Goal: Task Accomplishment & Management: Use online tool/utility

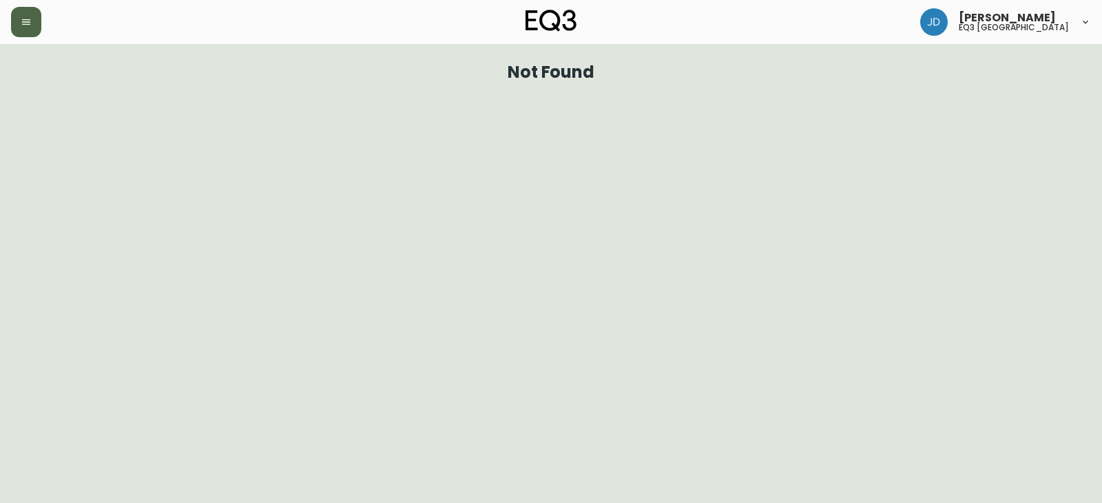
click at [24, 18] on icon "button" at bounding box center [26, 22] width 11 height 11
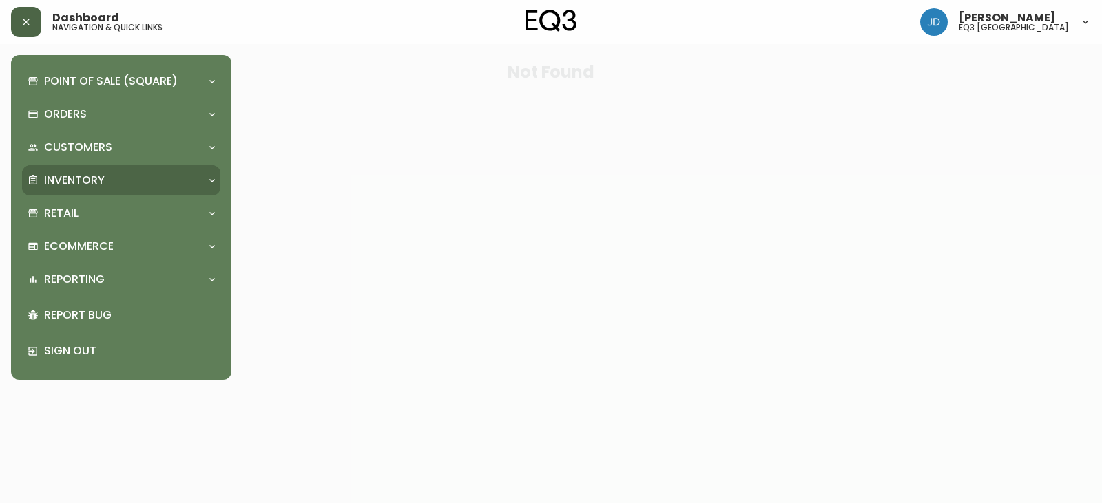
click at [127, 176] on div "Inventory" at bounding box center [115, 180] width 174 height 15
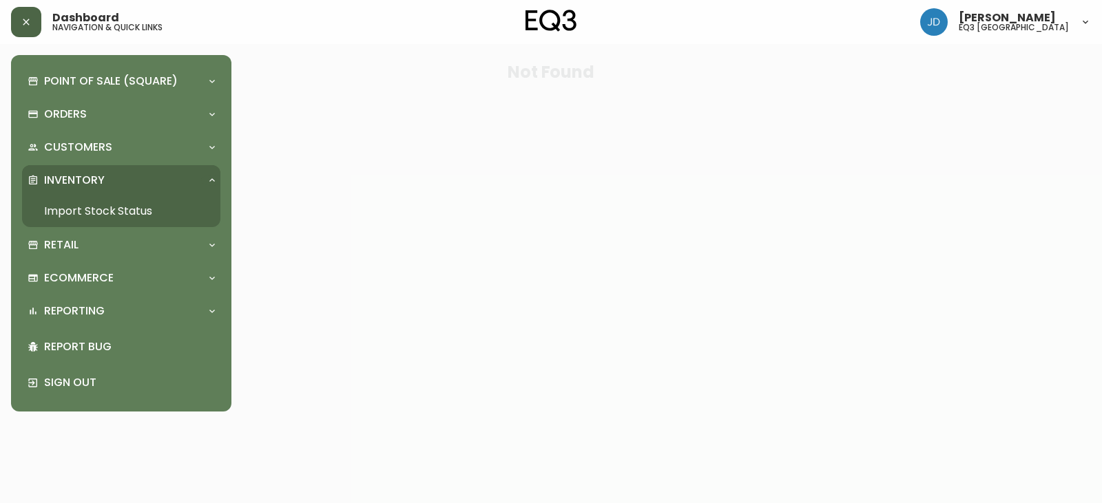
click at [127, 202] on link "Import Stock Status" at bounding box center [121, 212] width 198 height 32
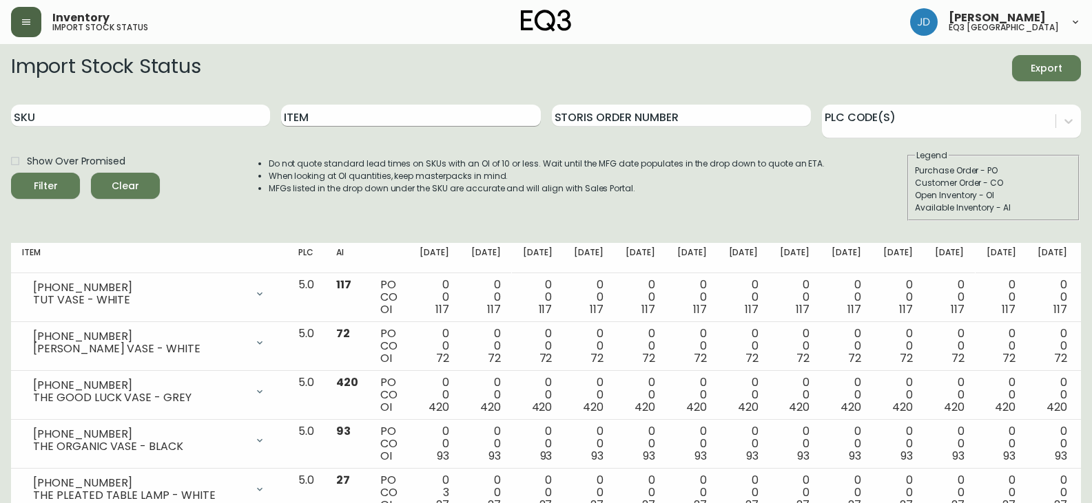
click at [315, 112] on input "Item" at bounding box center [410, 116] width 259 height 22
type input "ARC"
click at [53, 191] on div "Filter" at bounding box center [46, 186] width 24 height 17
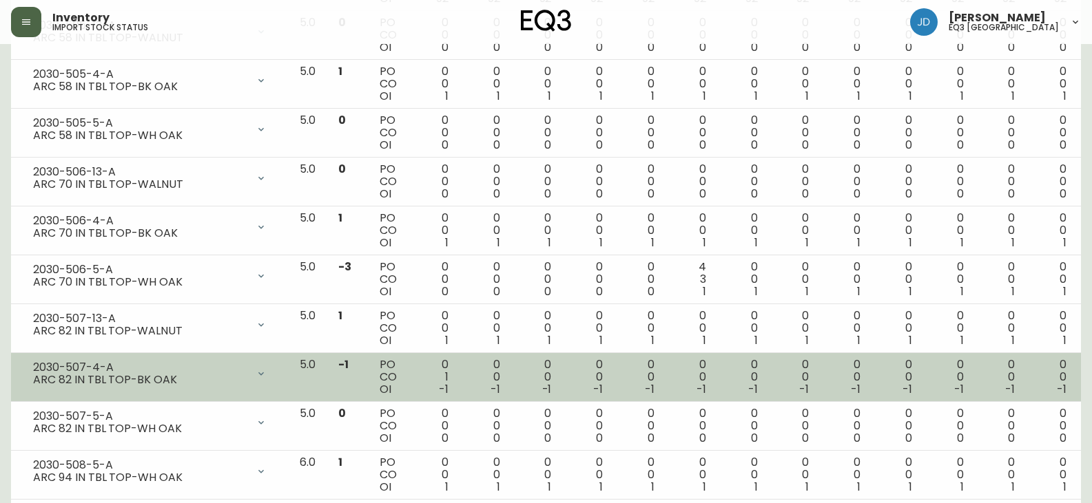
scroll to position [482, 0]
